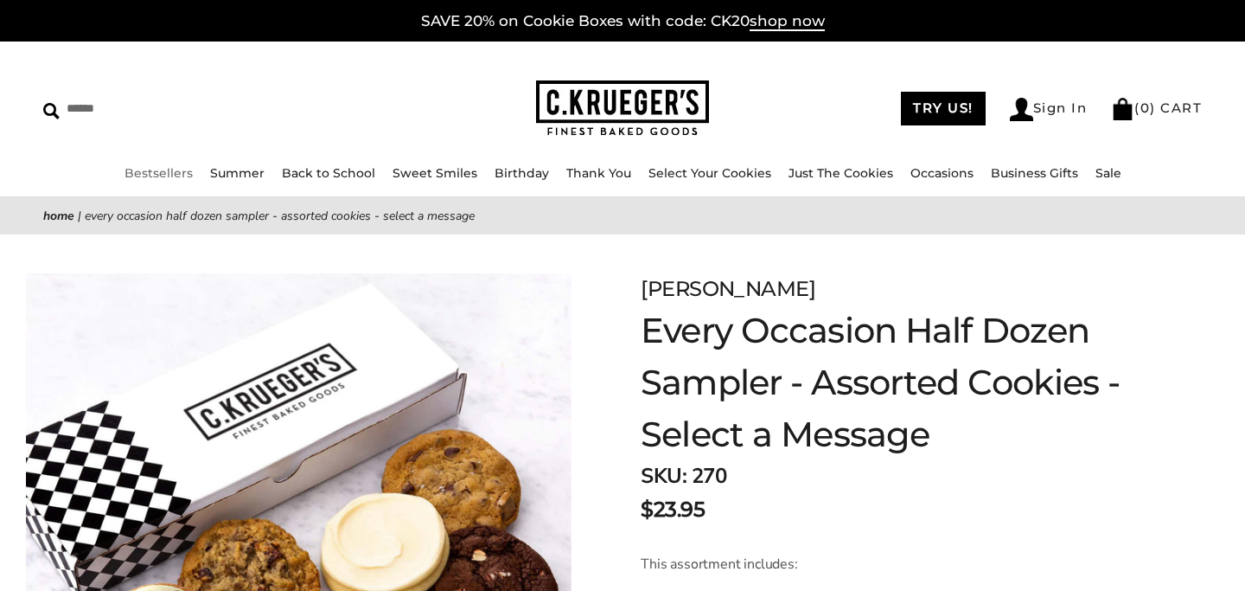
click at [169, 180] on li "Bestsellers" at bounding box center [159, 173] width 68 height 20
click at [169, 175] on link "Bestsellers" at bounding box center [159, 173] width 68 height 16
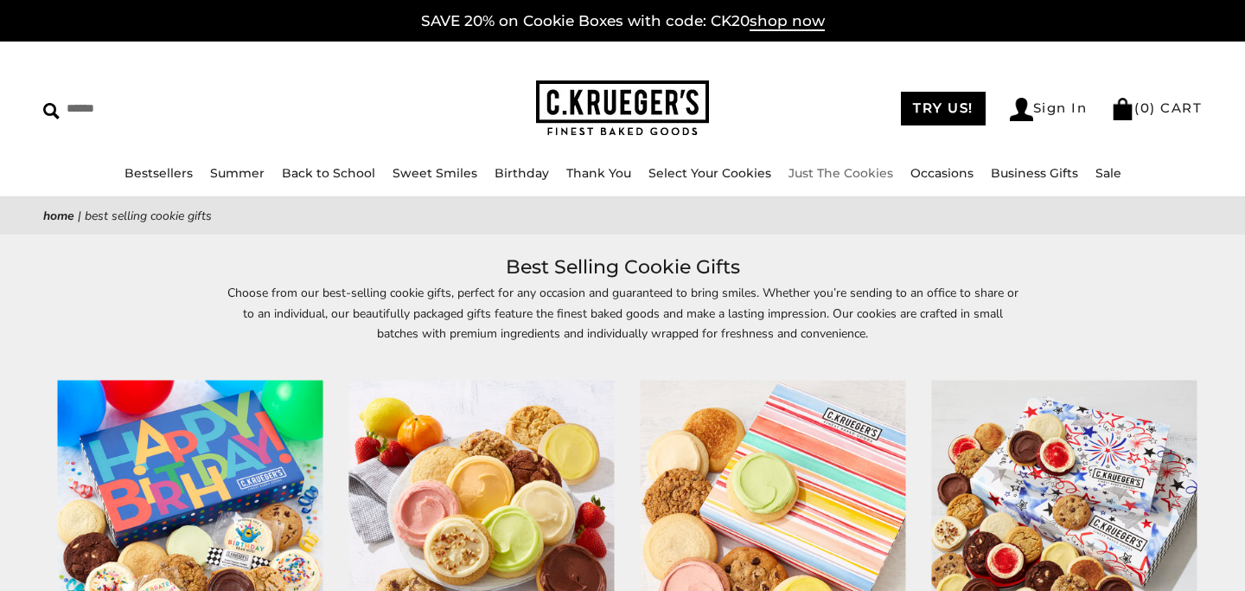
click at [848, 177] on link "Just The Cookies" at bounding box center [841, 173] width 105 height 16
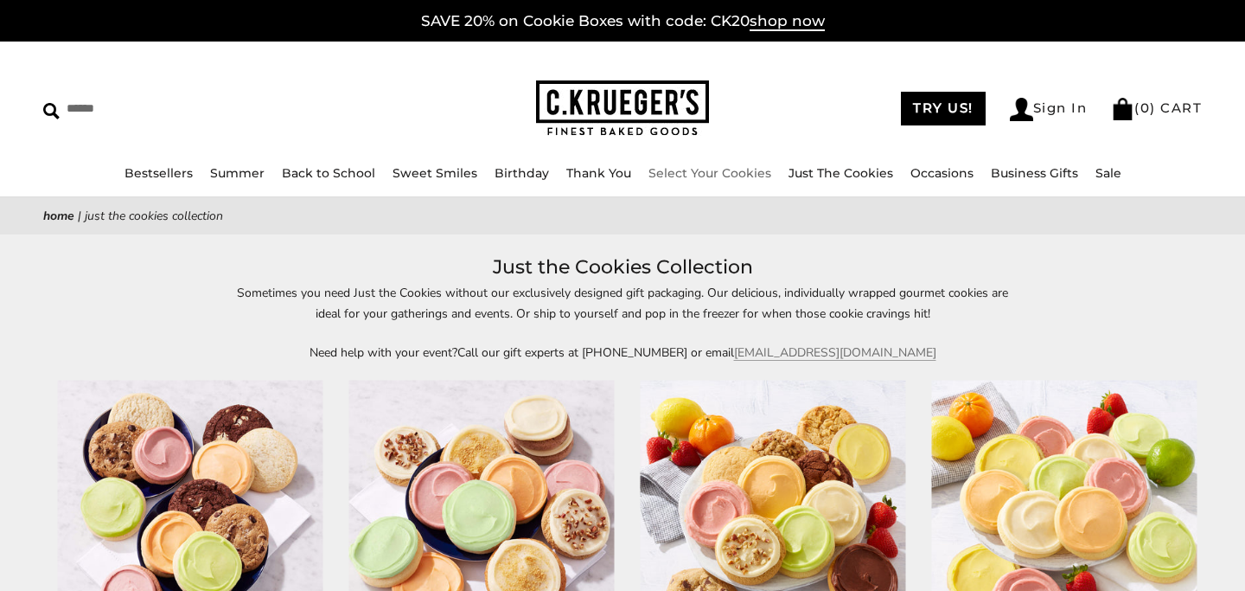
click at [676, 175] on link "Select Your Cookies" at bounding box center [710, 173] width 123 height 16
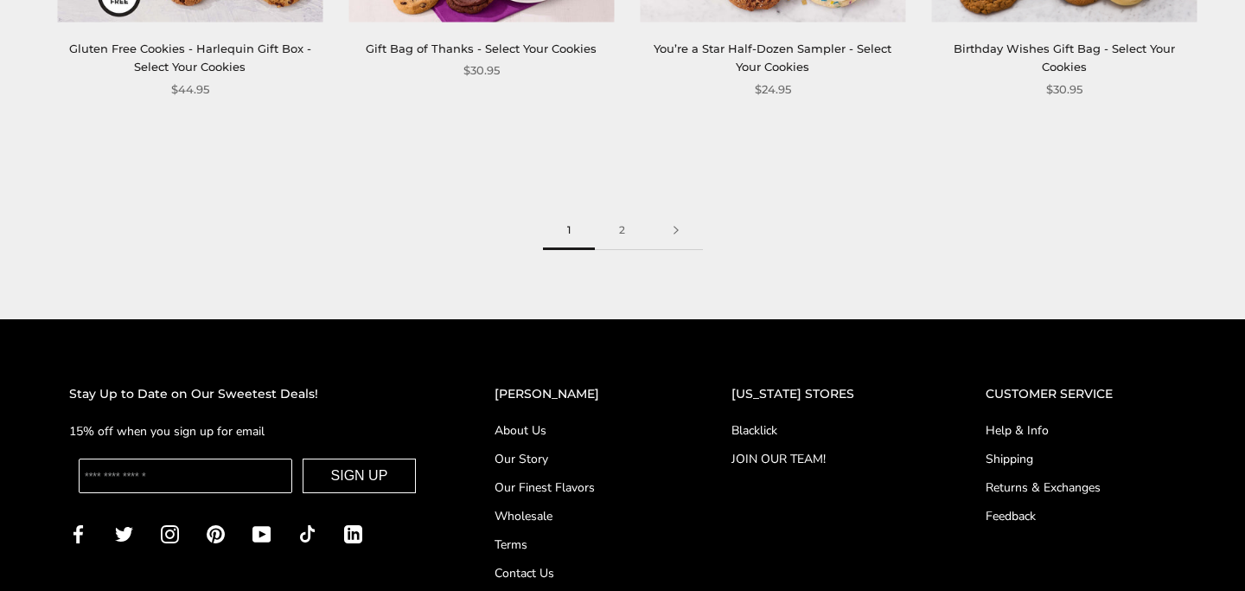
scroll to position [2552, 0]
